Goal: Find specific page/section: Find specific page/section

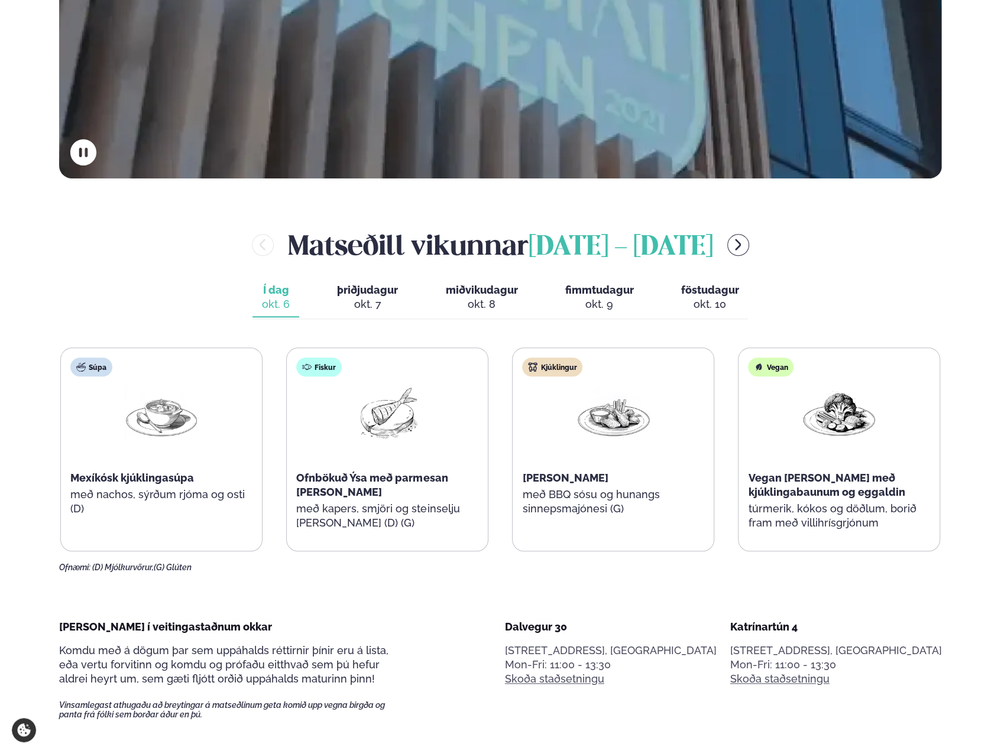
scroll to position [473, 0]
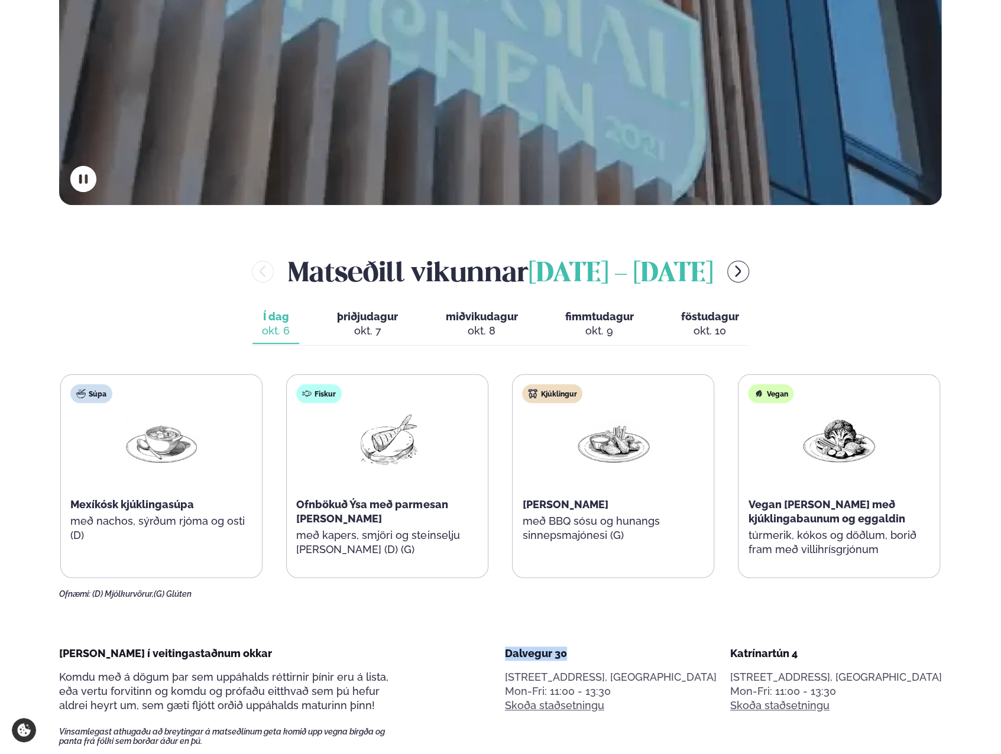
drag, startPoint x: 629, startPoint y: 650, endPoint x: 707, endPoint y: 654, distance: 78.7
click at [707, 654] on div "[PERSON_NAME] í veitingastaðnum okkar Komdu með á dögum þar sem uppáhalds rétti…" at bounding box center [500, 697] width 882 height 100
drag, startPoint x: 707, startPoint y: 654, endPoint x: 780, endPoint y: 639, distance: 74.3
click at [871, 648] on div "Katrínartún 4" at bounding box center [836, 654] width 212 height 14
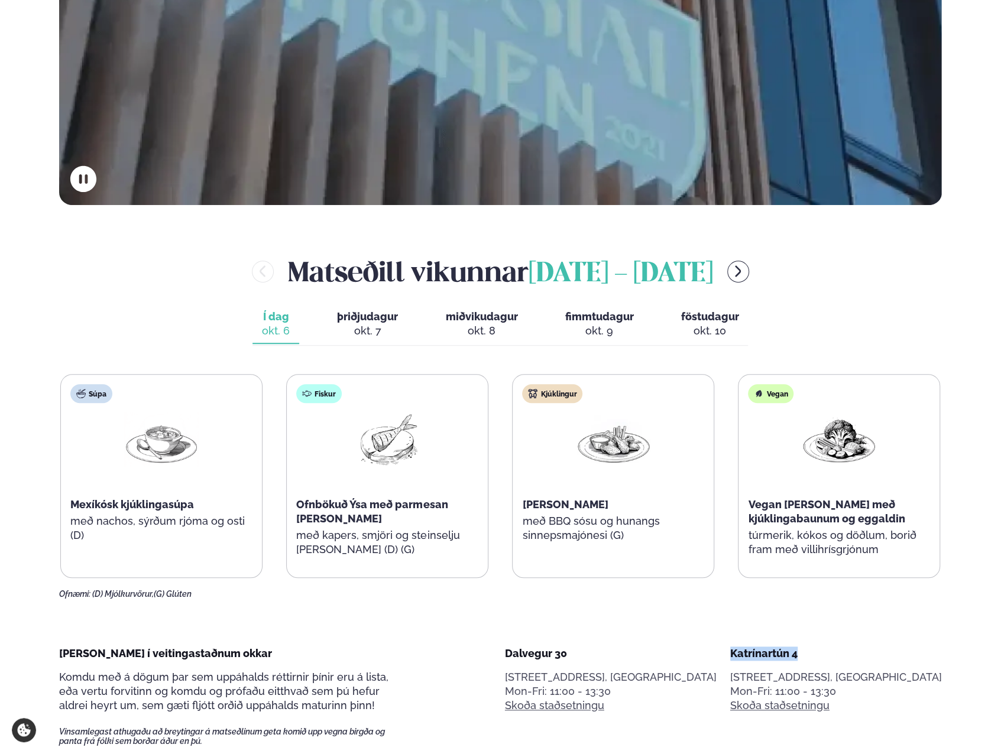
drag, startPoint x: 866, startPoint y: 656, endPoint x: 787, endPoint y: 656, distance: 79.2
click at [787, 656] on div "Dalvegur 30 Dalvegur 30, [GEOGRAPHIC_DATA], [GEOGRAPHIC_DATA] Mon-Fri: 11:00 - …" at bounding box center [723, 697] width 437 height 100
drag, startPoint x: 787, startPoint y: 656, endPoint x: 746, endPoint y: 660, distance: 41.0
click at [716, 660] on div "Dalvegur 30" at bounding box center [611, 654] width 212 height 14
drag, startPoint x: 693, startPoint y: 655, endPoint x: 627, endPoint y: 658, distance: 65.6
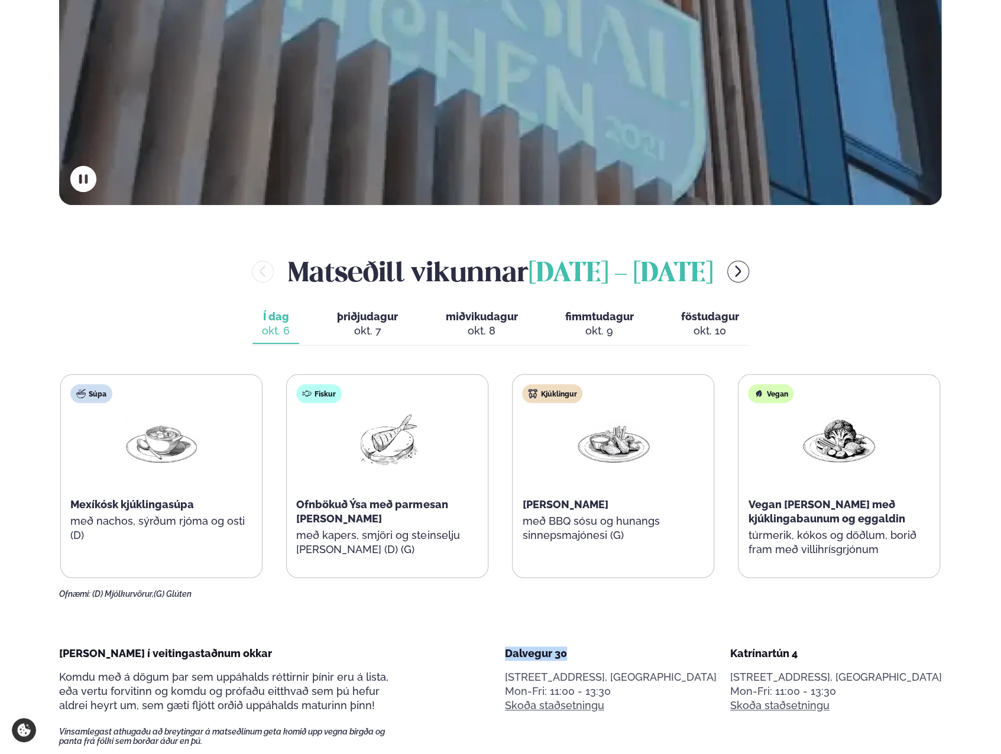
click at [627, 658] on div "[PERSON_NAME] í veitingastaðnum okkar Komdu með á dögum þar sem uppáhalds rétti…" at bounding box center [500, 697] width 882 height 100
click at [631, 652] on div "Dalvegur 30" at bounding box center [611, 654] width 212 height 14
